Goal: Information Seeking & Learning: Learn about a topic

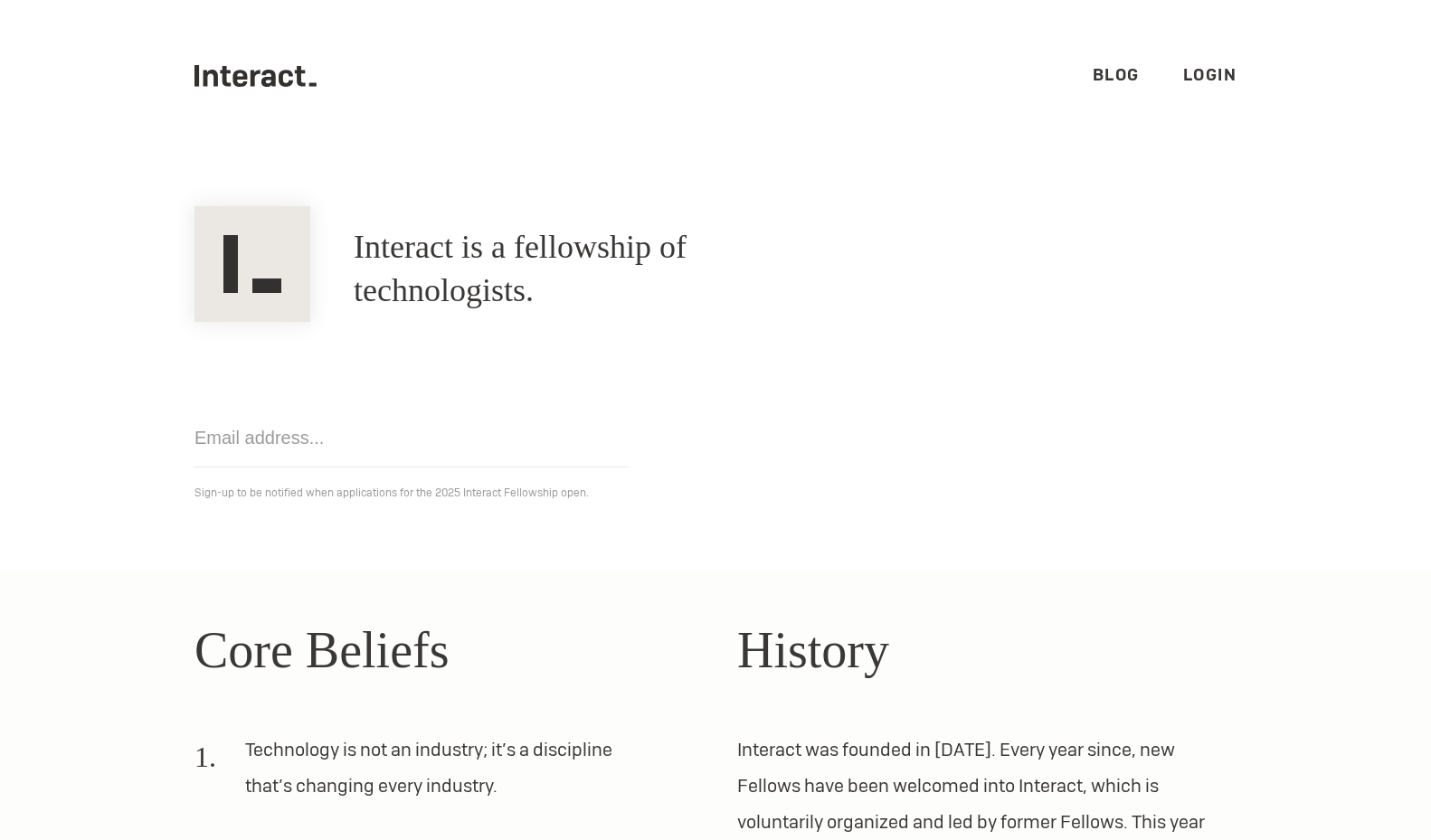
click at [295, 80] on icon at bounding box center [300, 76] width 11 height 21
click at [1111, 74] on link "Blog" at bounding box center [1116, 74] width 47 height 21
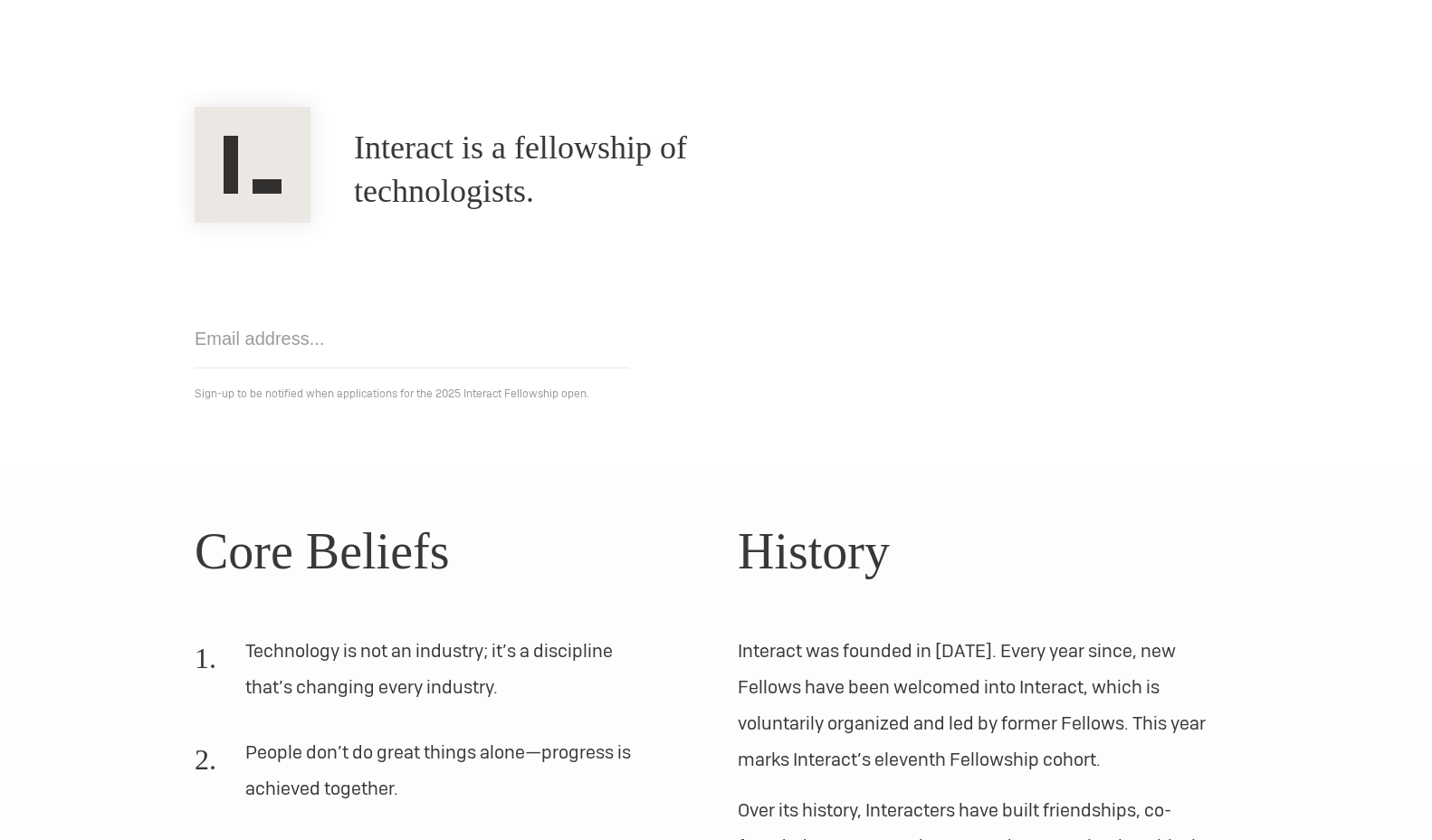
scroll to position [360, 0]
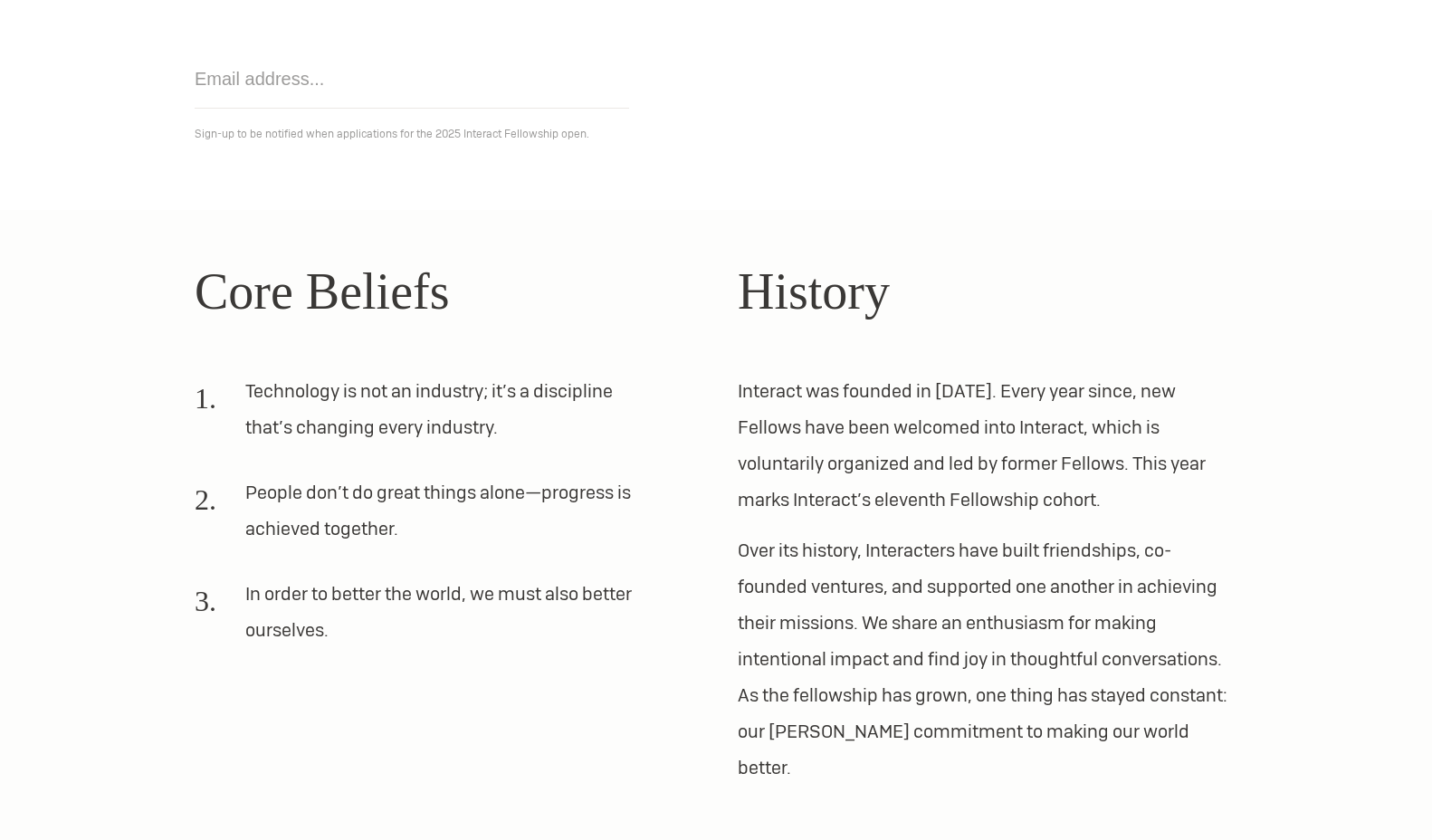
click at [1125, 146] on section "Interact is a fellowship of technologists. A fellowship of technologists. Get n…" at bounding box center [716, 1] width 1432 height 417
click at [211, 521] on li "People don’t do great things alone—progress is achieved together." at bounding box center [422, 518] width 456 height 87
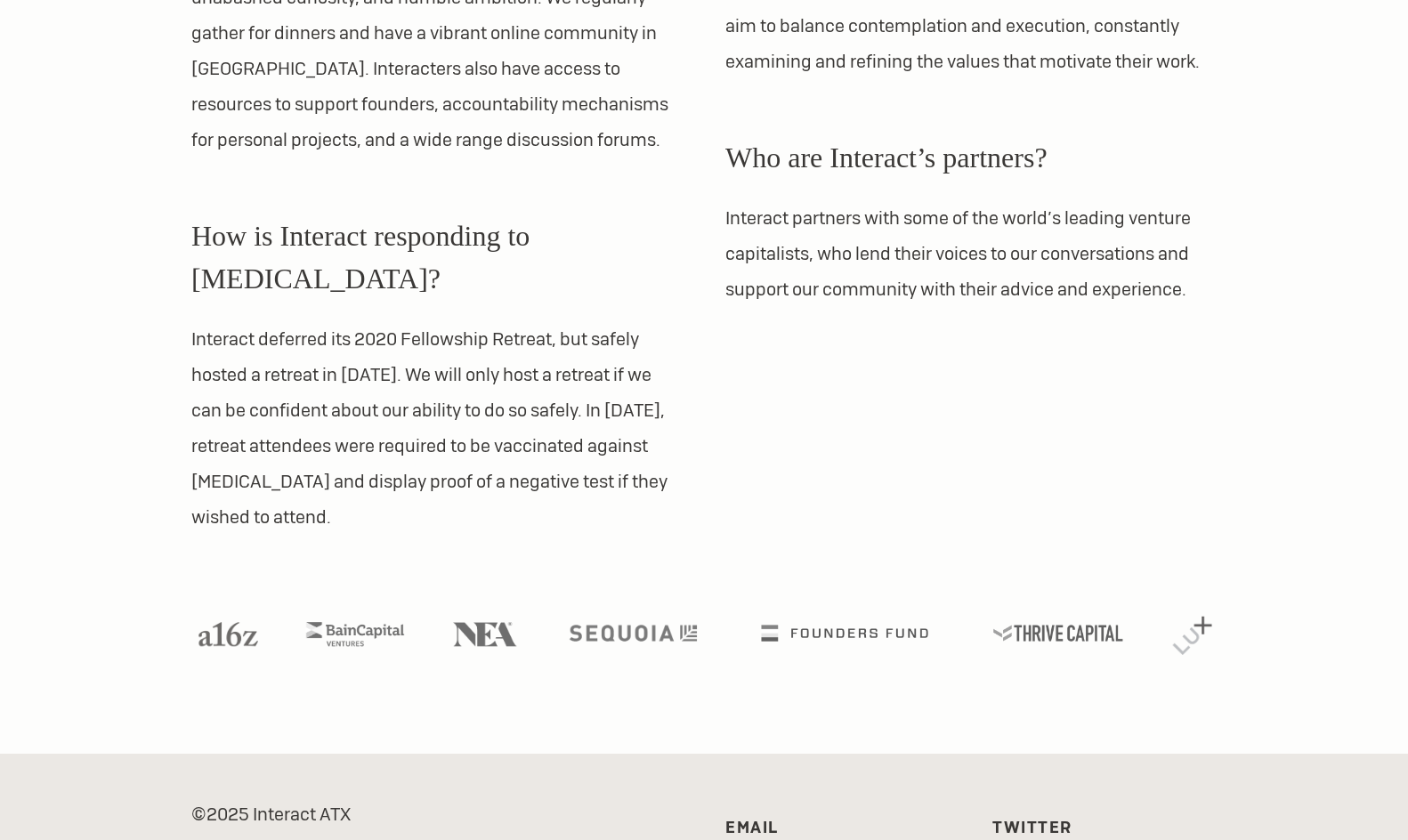
scroll to position [1820, 0]
